Goal: Information Seeking & Learning: Learn about a topic

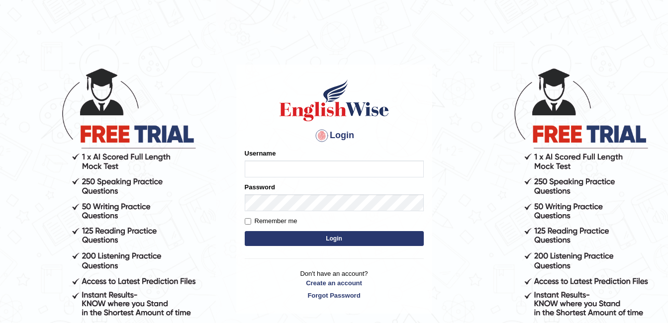
type input "simran_2301"
click at [250, 220] on input "Remember me" at bounding box center [248, 221] width 6 height 6
checkbox input "true"
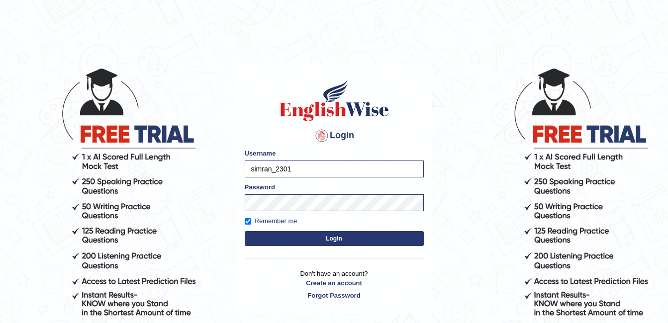
click at [265, 237] on button "Login" at bounding box center [334, 238] width 179 height 15
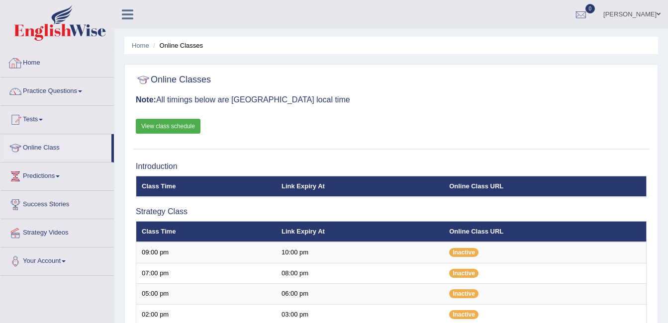
click at [24, 57] on link "Home" at bounding box center [56, 61] width 113 height 25
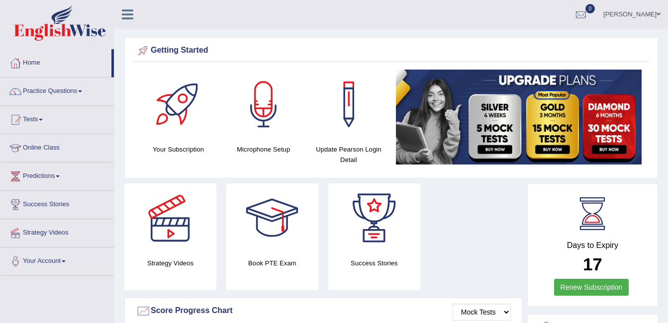
click at [44, 105] on li "Practice Questions Speaking Practice Read Aloud Repeat Sentence Describe Image …" at bounding box center [56, 92] width 113 height 28
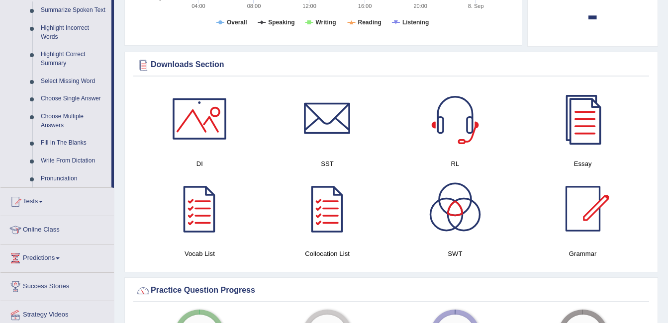
scroll to position [460, 0]
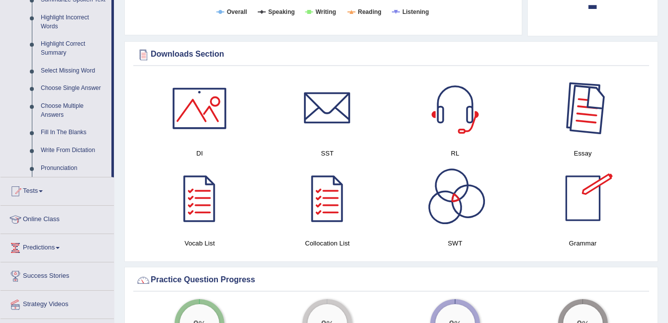
click at [578, 136] on div at bounding box center [583, 109] width 70 height 70
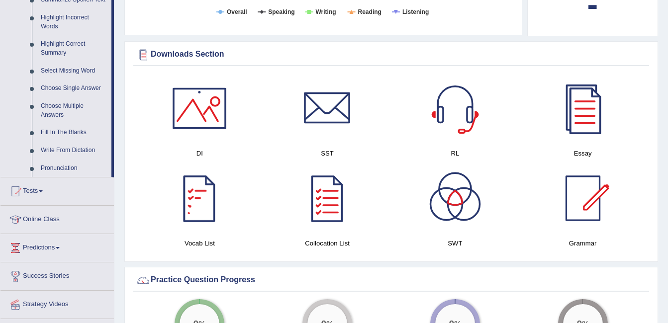
click at [194, 135] on div at bounding box center [200, 109] width 70 height 70
click at [314, 114] on div at bounding box center [328, 109] width 70 height 70
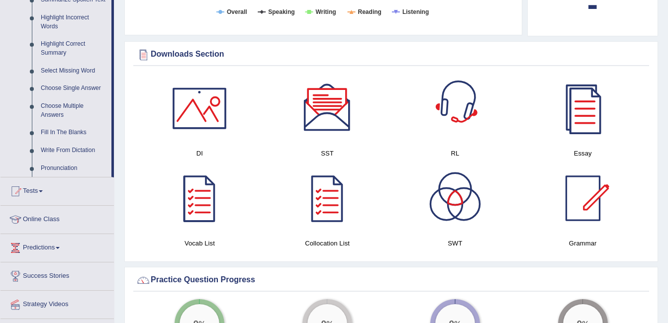
click at [446, 115] on div at bounding box center [455, 109] width 70 height 70
click at [604, 131] on div at bounding box center [583, 109] width 70 height 70
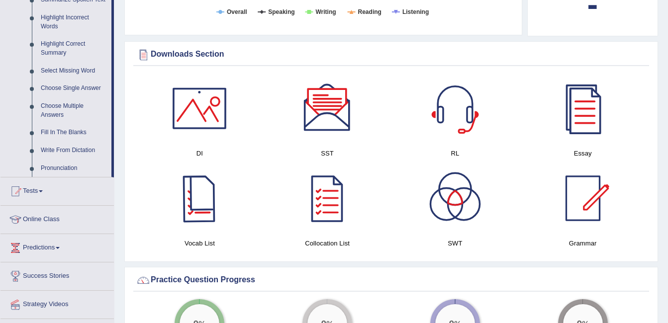
click at [208, 179] on div at bounding box center [200, 199] width 70 height 70
click at [330, 207] on div at bounding box center [328, 199] width 70 height 70
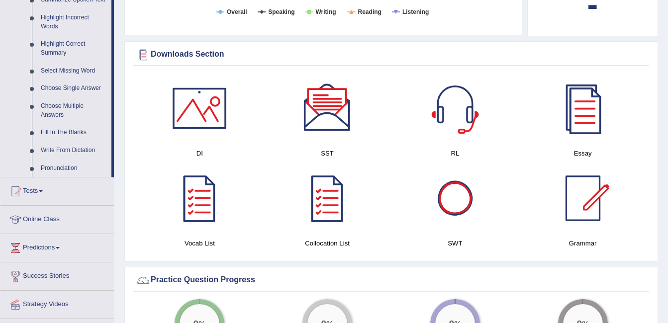
click at [472, 204] on div at bounding box center [455, 199] width 70 height 70
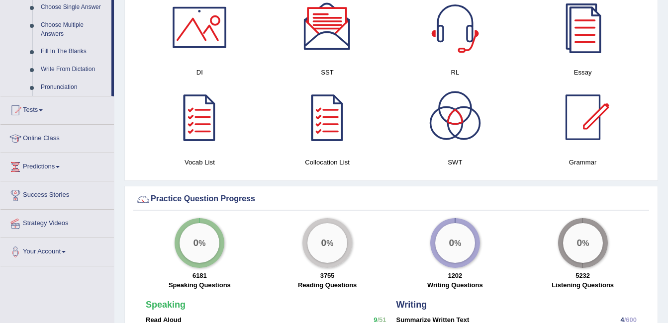
scroll to position [536, 0]
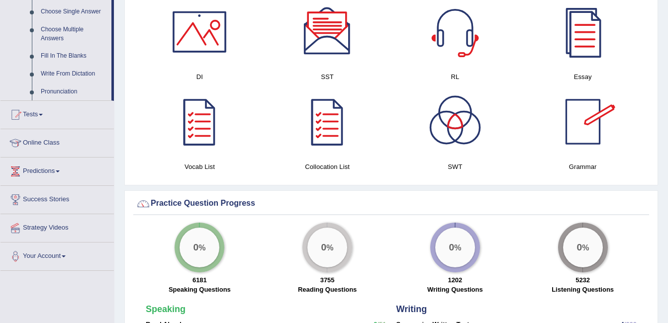
click at [593, 121] on div at bounding box center [583, 122] width 70 height 70
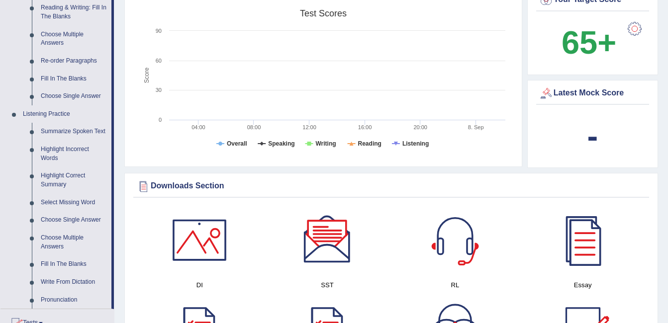
scroll to position [325, 0]
